Goal: Navigation & Orientation: Find specific page/section

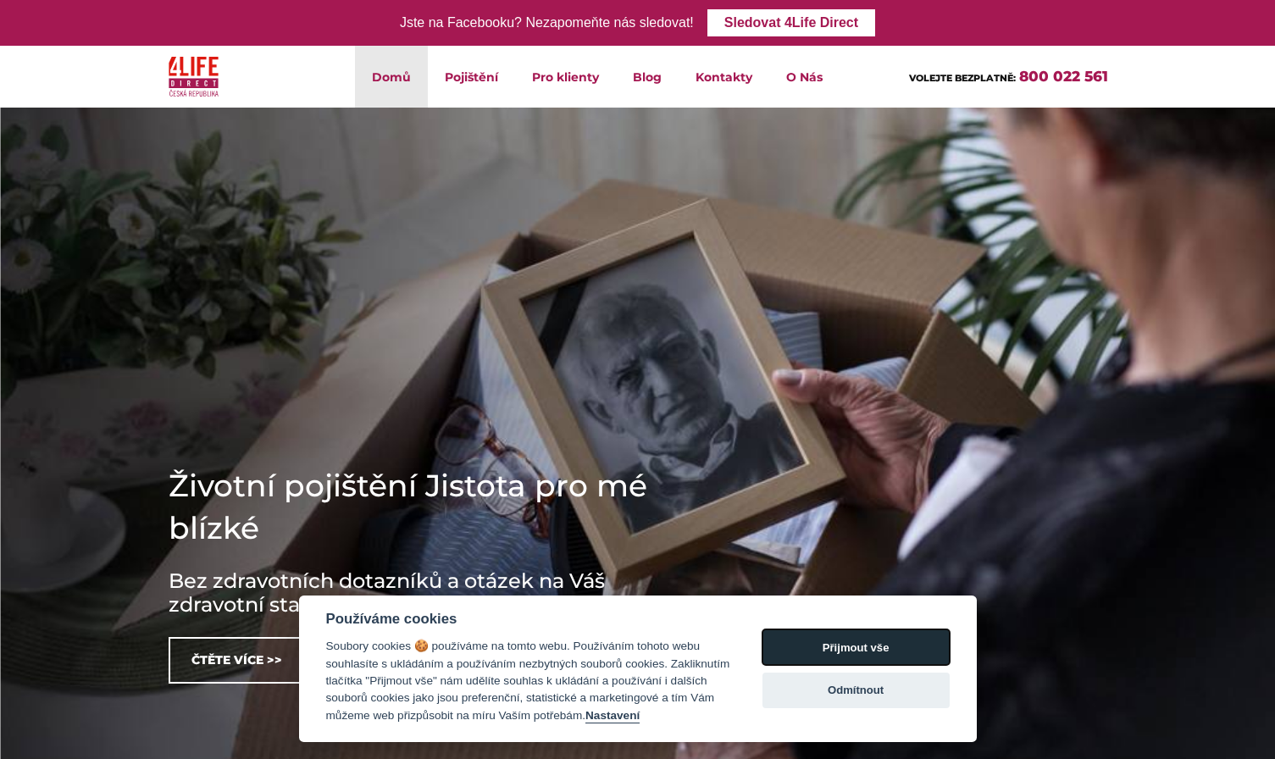
click at [873, 630] on button "Přijmout vše" at bounding box center [856, 648] width 187 height 36
checkbox input "true"
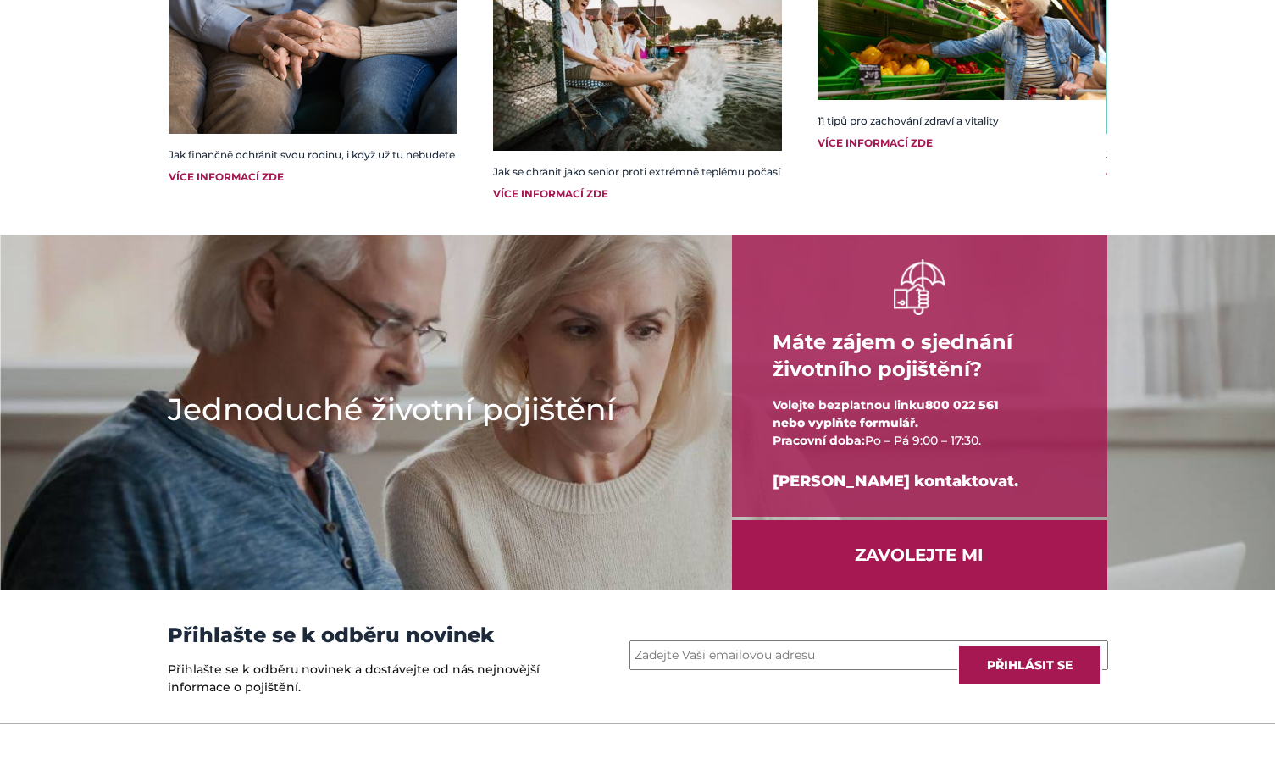
scroll to position [2237, 0]
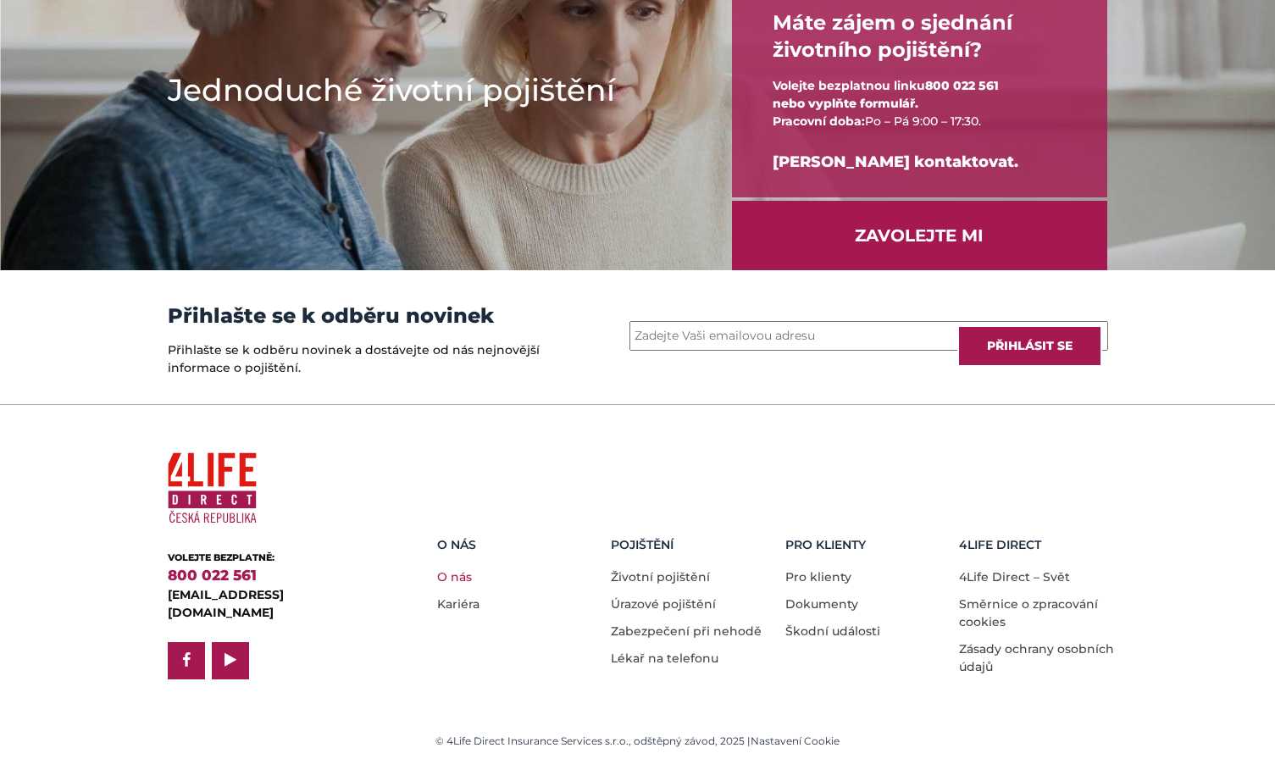
click at [453, 570] on link "O nás" at bounding box center [454, 577] width 35 height 15
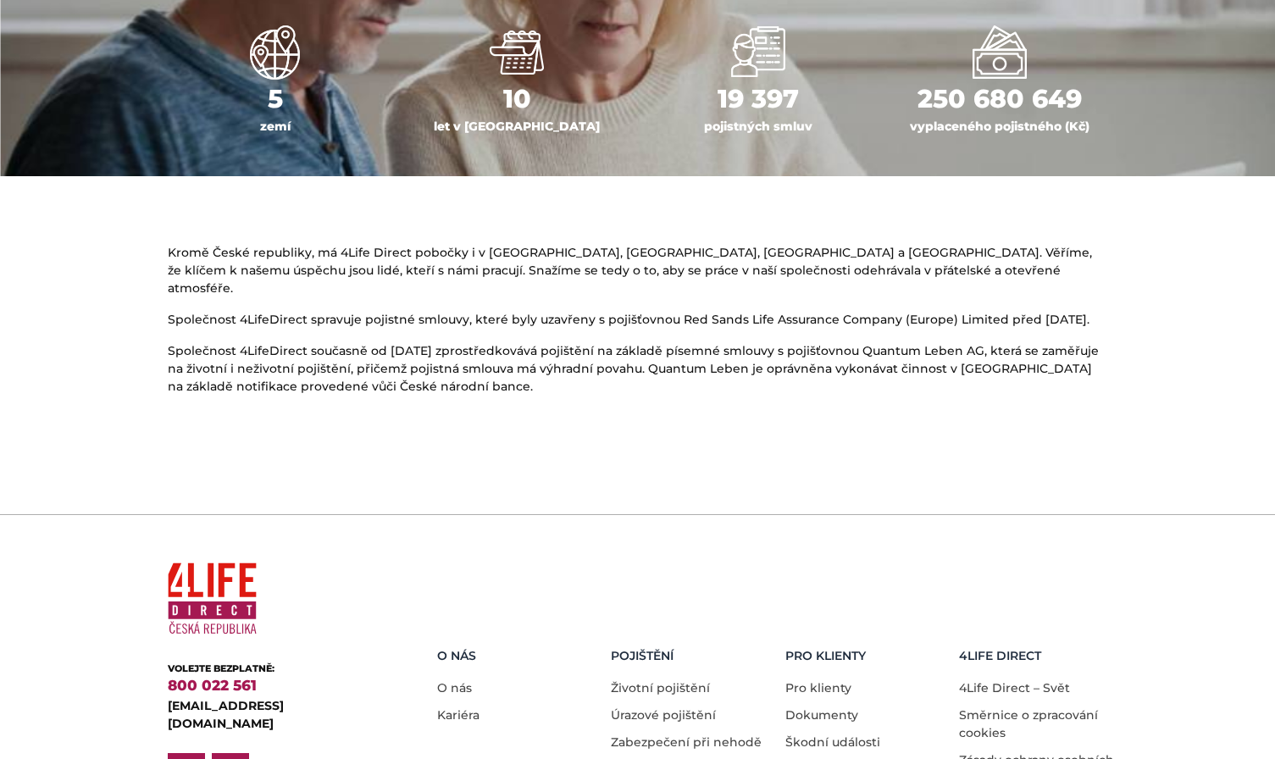
scroll to position [789, 0]
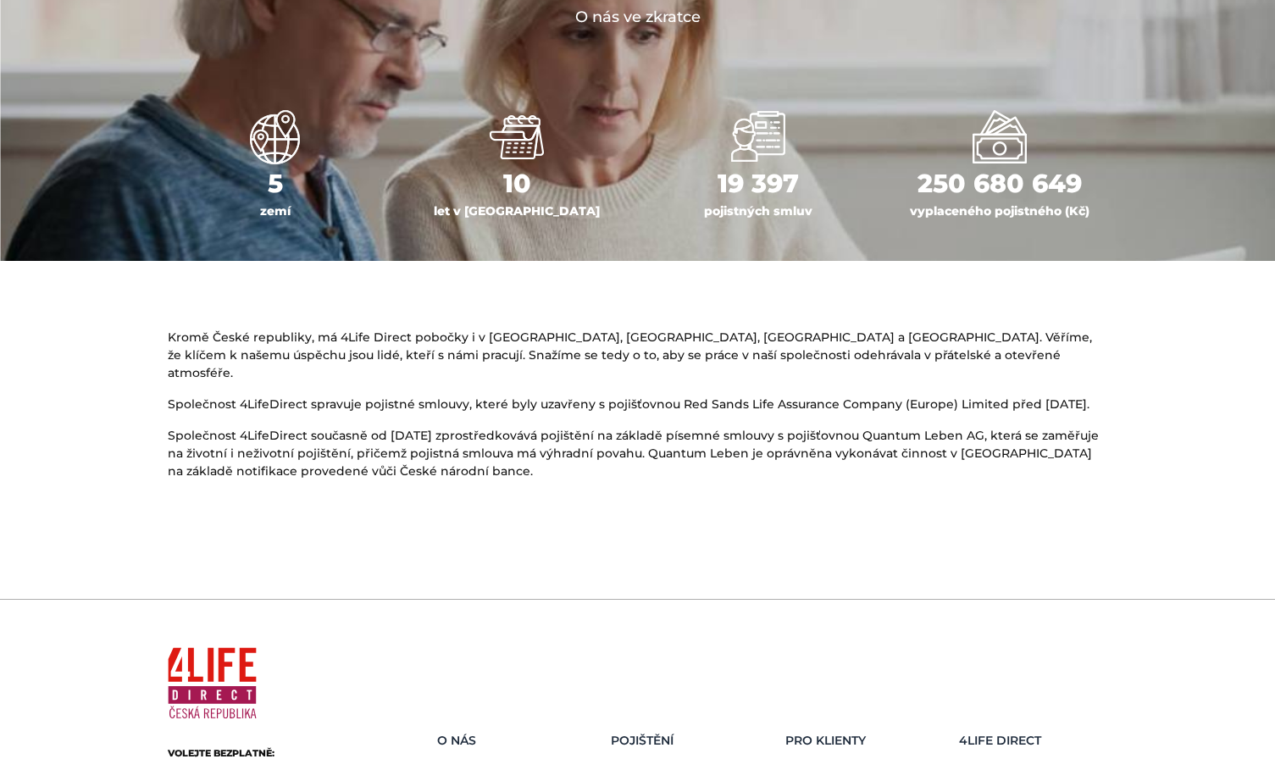
click at [327, 559] on div at bounding box center [638, 564] width 941 height 42
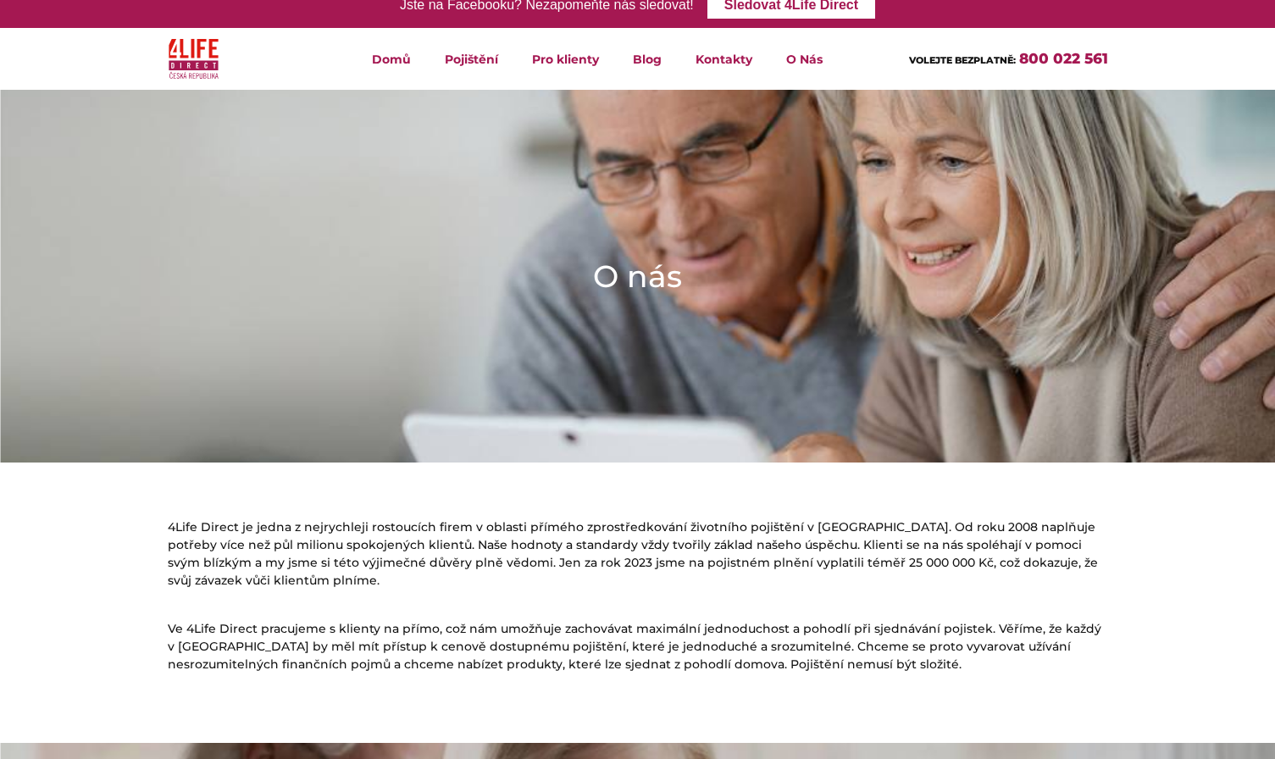
scroll to position [0, 0]
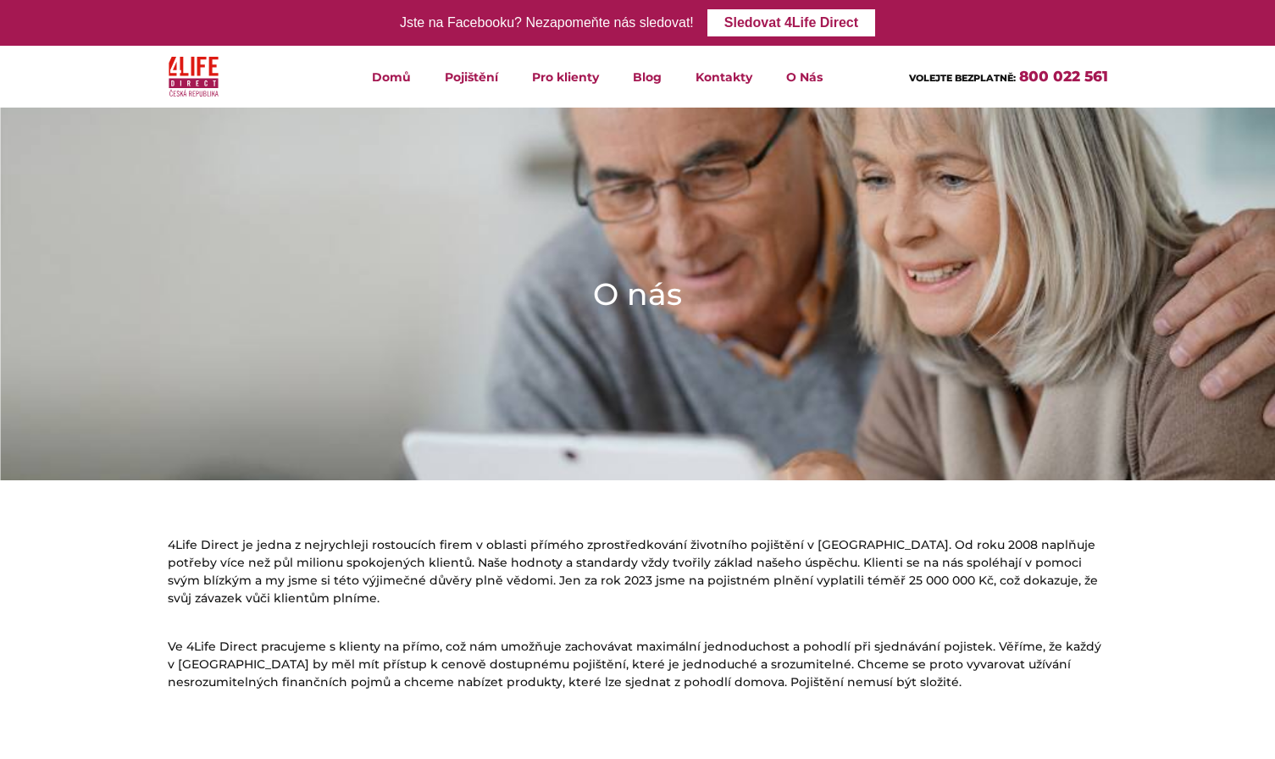
click at [192, 84] on img at bounding box center [194, 77] width 51 height 48
